Goal: Task Accomplishment & Management: Complete application form

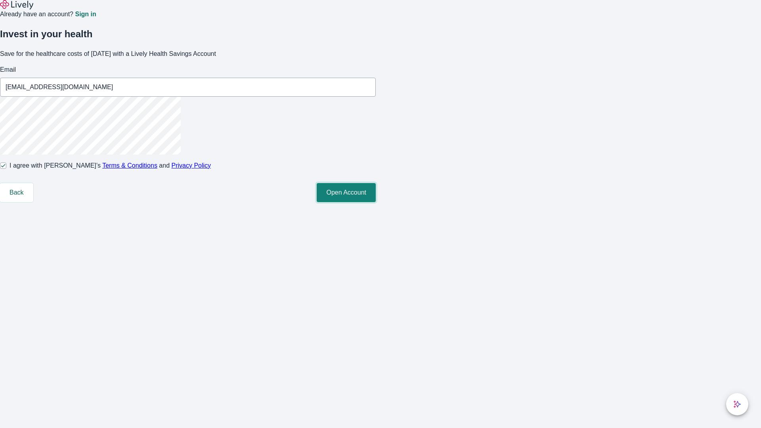
click at [376, 202] on button "Open Account" at bounding box center [346, 192] width 59 height 19
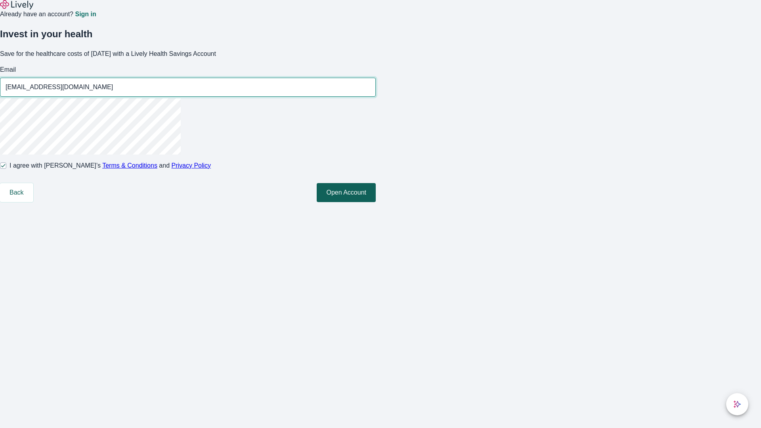
type input "[EMAIL_ADDRESS][DOMAIN_NAME]"
click at [6, 169] on input "I agree with Lively’s Terms & Conditions and Privacy Policy" at bounding box center [3, 166] width 6 height 6
checkbox input "false"
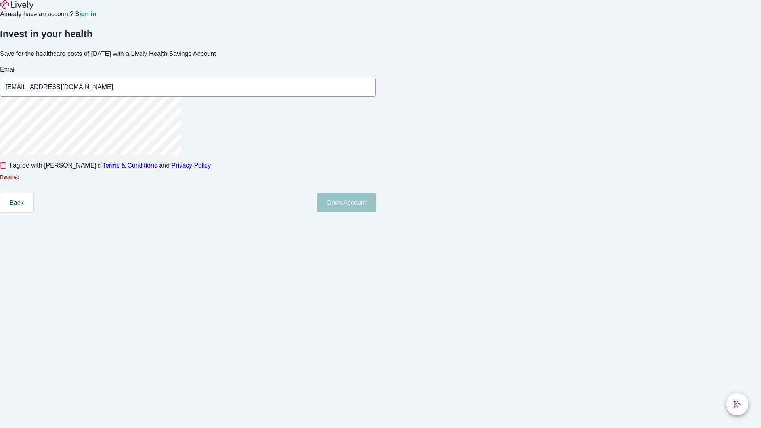
type input "[EMAIL_ADDRESS][DOMAIN_NAME]"
click at [6, 169] on input "I agree with Lively’s Terms & Conditions and Privacy Policy" at bounding box center [3, 166] width 6 height 6
checkbox input "true"
click at [376, 202] on button "Open Account" at bounding box center [346, 192] width 59 height 19
